Goal: Information Seeking & Learning: Learn about a topic

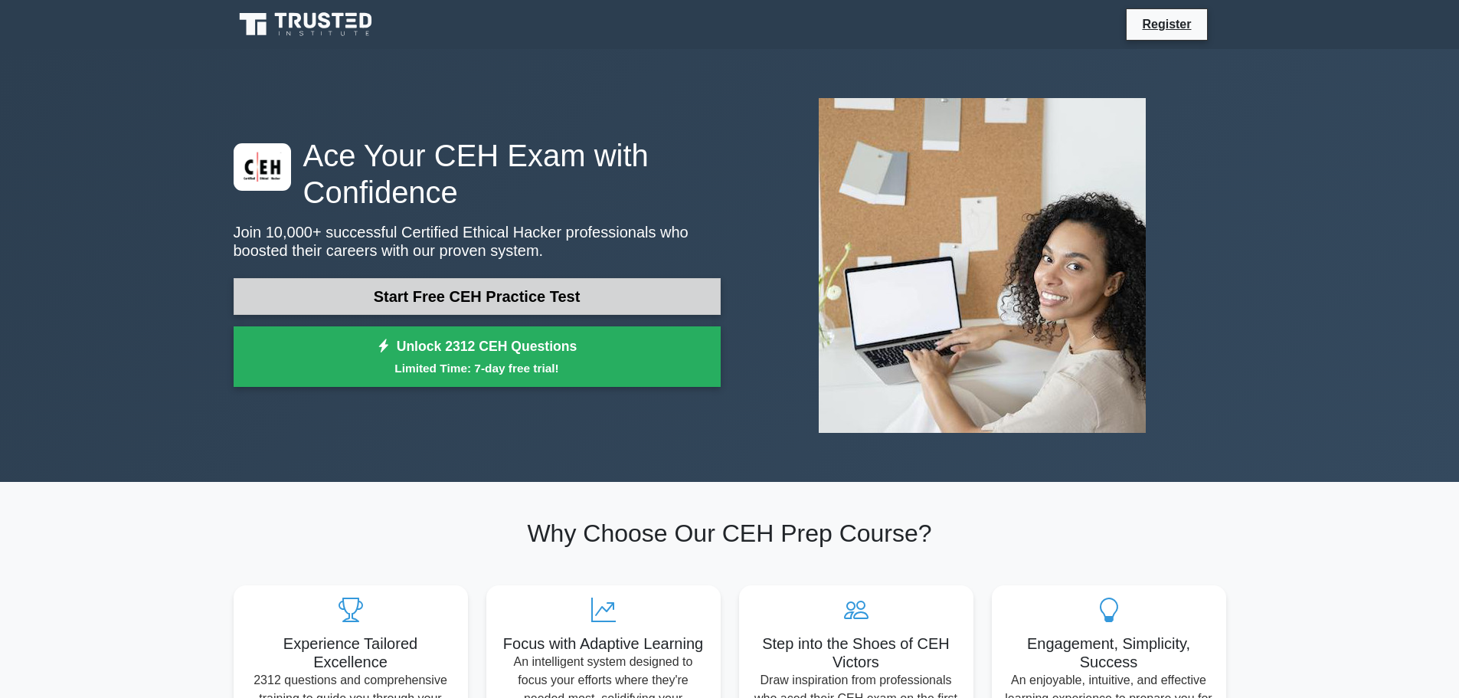
click at [588, 299] on link "Start Free CEH Practice Test" at bounding box center [477, 296] width 487 height 37
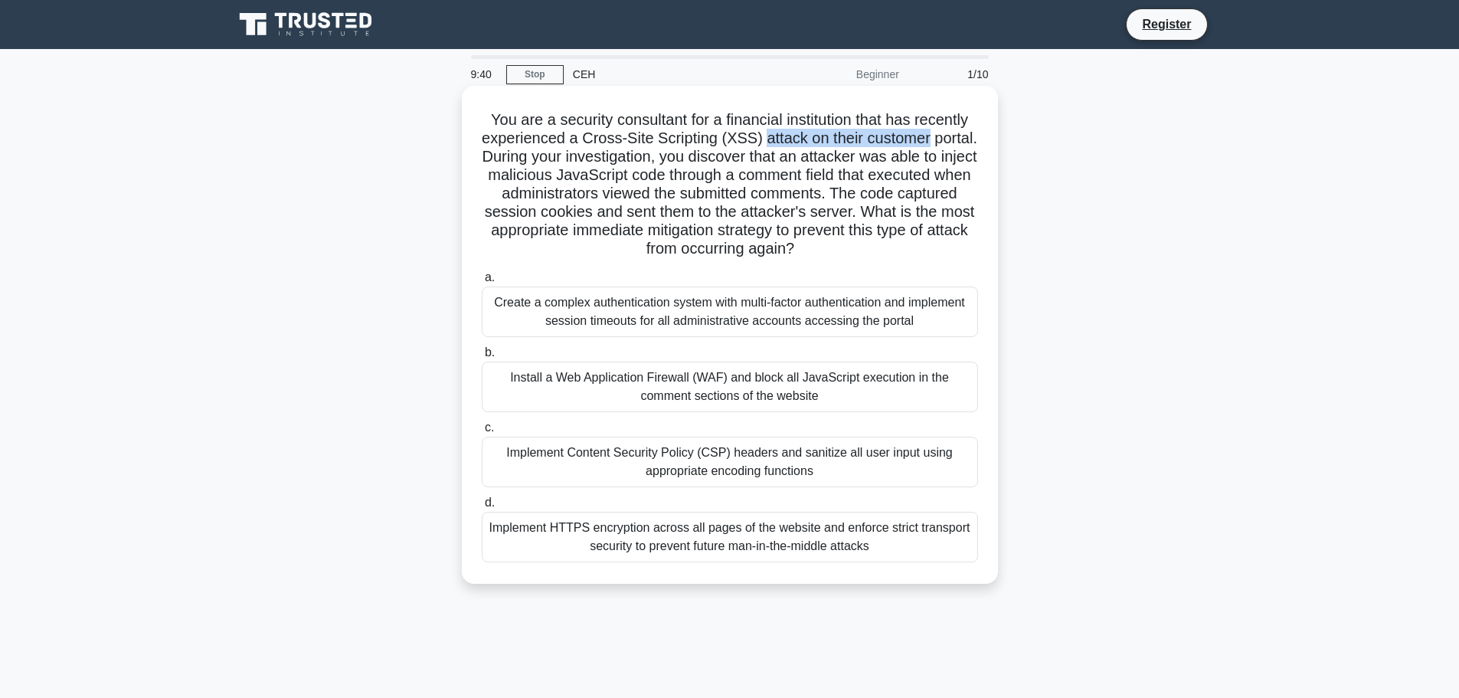
drag, startPoint x: 784, startPoint y: 139, endPoint x: 955, endPoint y: 139, distance: 170.7
click at [955, 139] on h5 "You are a security consultant for a financial institution that has recently exp…" at bounding box center [729, 184] width 499 height 149
click at [890, 390] on div "Install a Web Application Firewall (WAF) and block all JavaScript execution in …" at bounding box center [730, 386] width 496 height 51
click at [482, 358] on input "b. Install a Web Application Firewall (WAF) and block all JavaScript execution …" at bounding box center [482, 353] width 0 height 10
